Goal: Navigation & Orientation: Find specific page/section

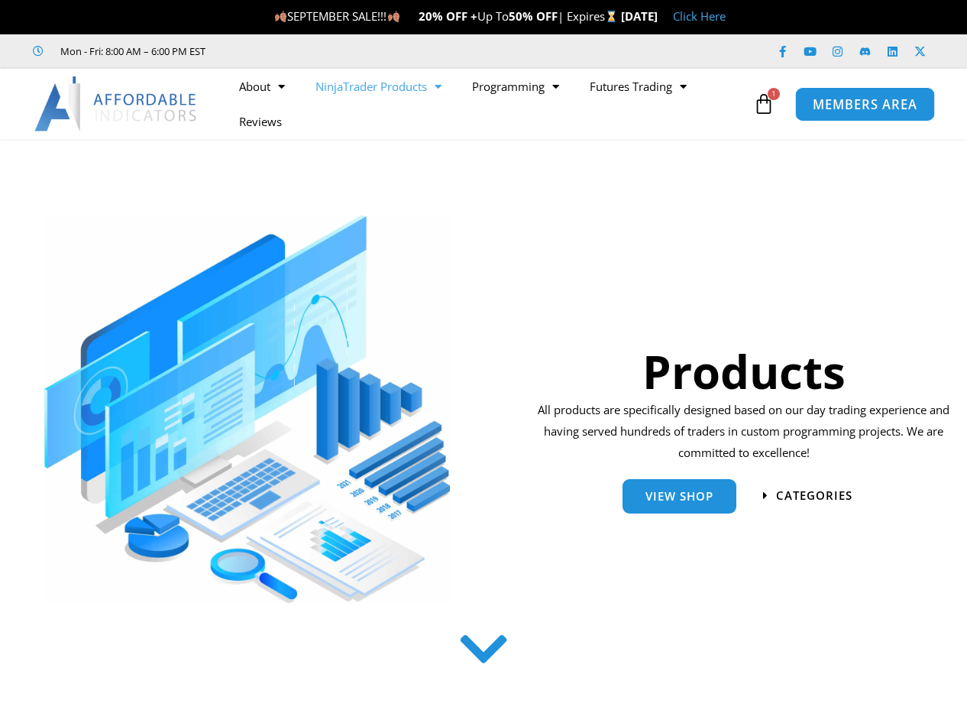
click at [853, 114] on link "MEMBERS AREA" at bounding box center [865, 103] width 140 height 34
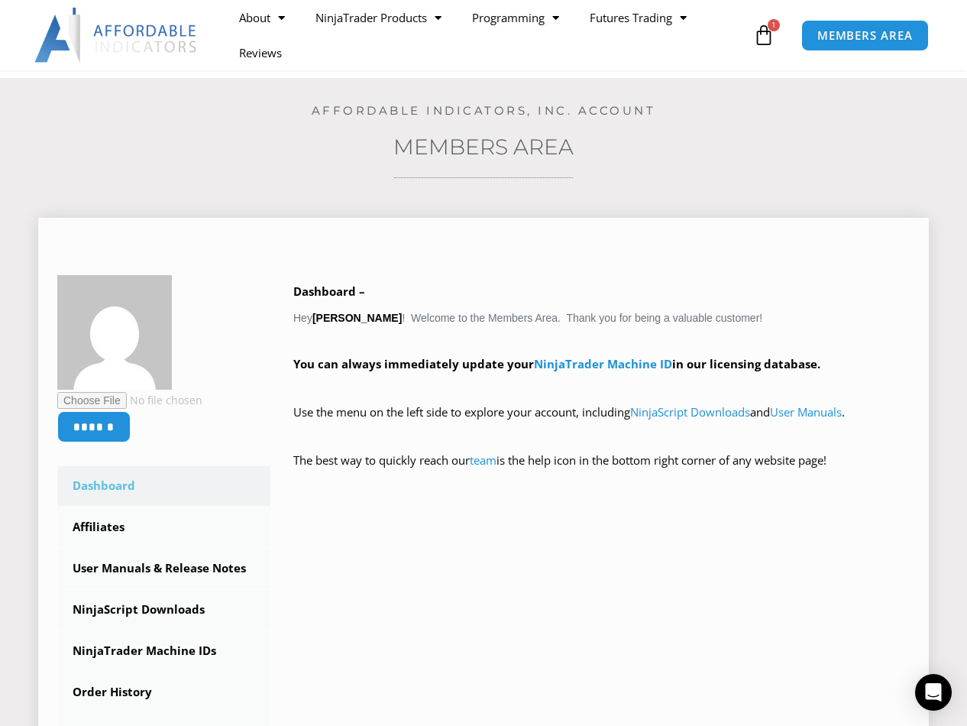
scroll to position [153, 0]
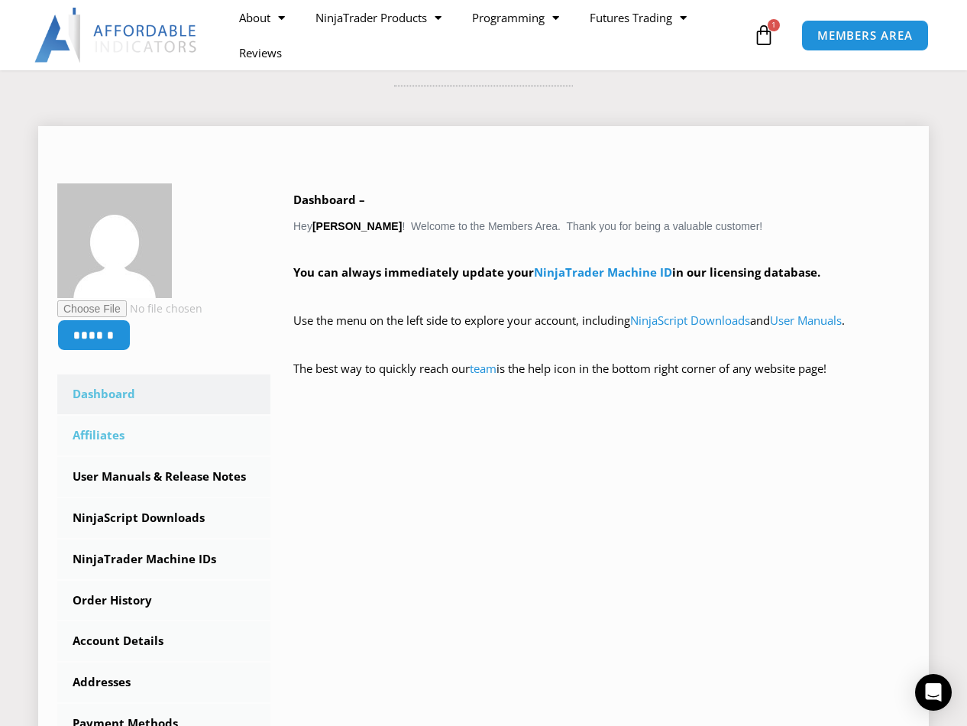
click at [117, 432] on link "Affiliates" at bounding box center [163, 436] width 213 height 40
